Goal: Task Accomplishment & Management: Use online tool/utility

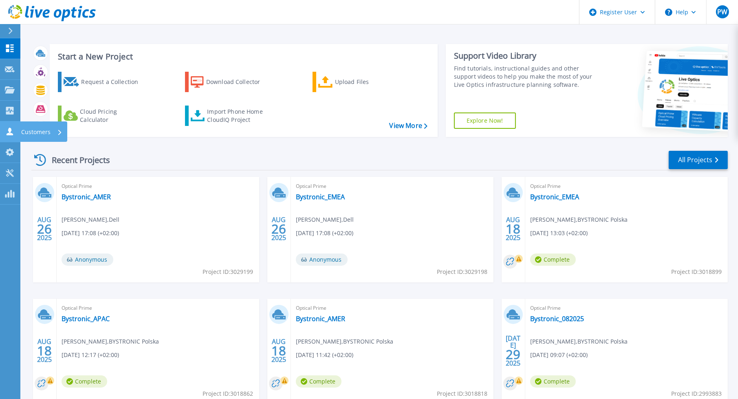
click at [11, 131] on icon at bounding box center [10, 132] width 7 height 8
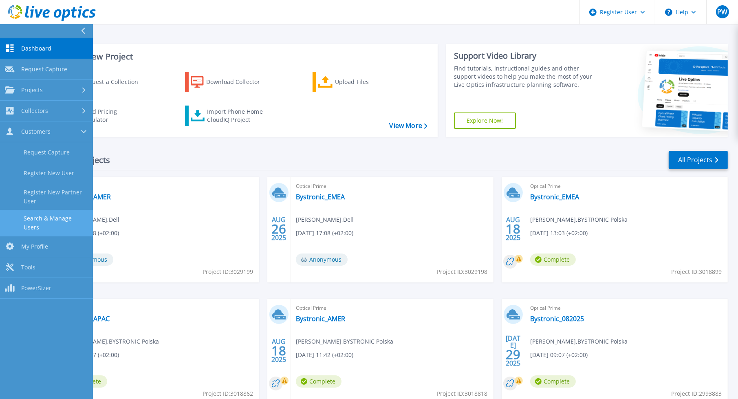
click at [46, 217] on link "Search & Manage Users" at bounding box center [46, 223] width 93 height 26
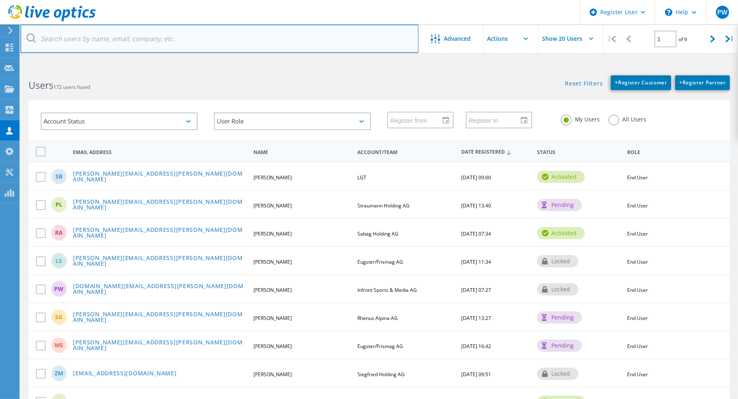
click at [114, 40] on input "text" at bounding box center [219, 38] width 398 height 29
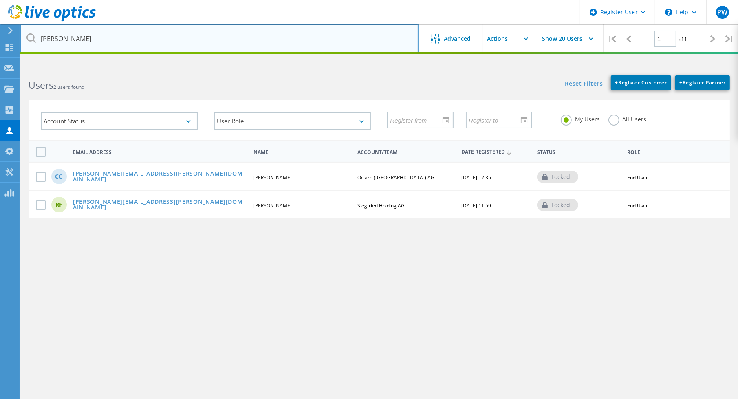
type input "[PERSON_NAME]"
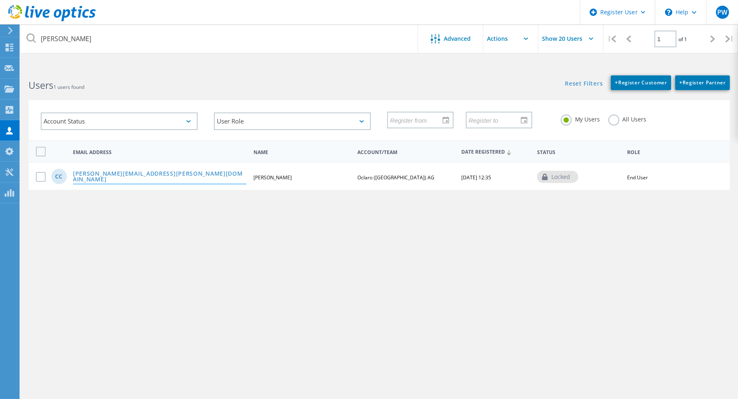
click at [111, 175] on link "[PERSON_NAME][EMAIL_ADDRESS][PERSON_NAME][DOMAIN_NAME]" at bounding box center [160, 177] width 174 height 13
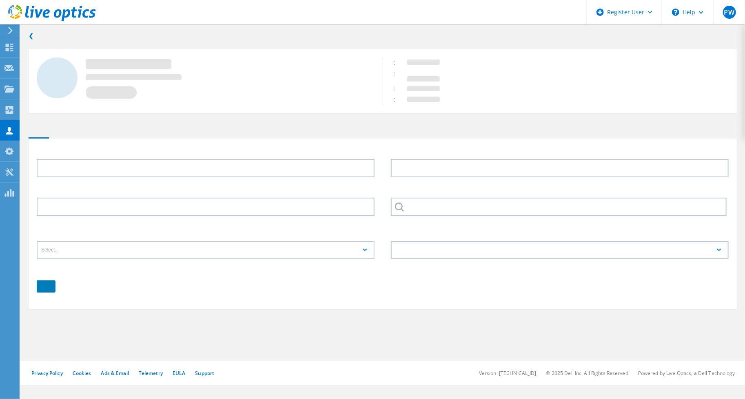
type input "[PERSON_NAME]"
type input "Oclaro ([GEOGRAPHIC_DATA]) AG"
type input "English"
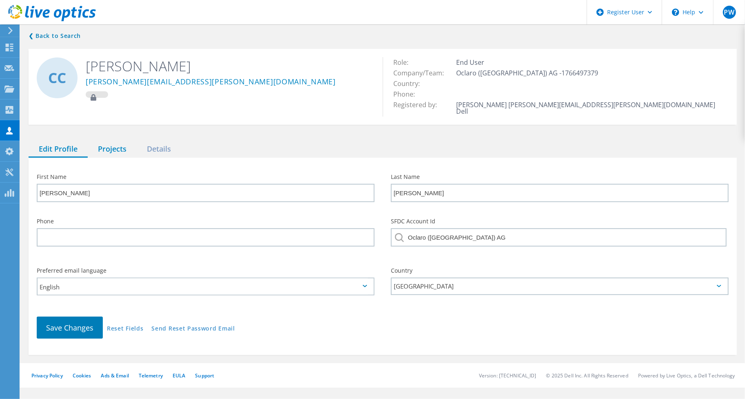
click at [119, 142] on div "Projects" at bounding box center [112, 149] width 49 height 17
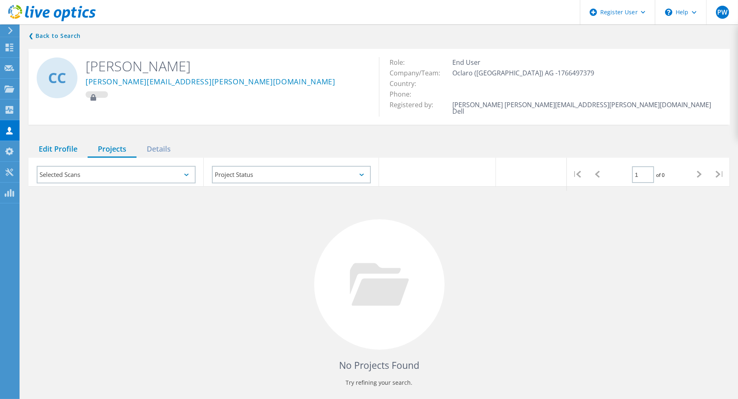
click at [60, 144] on div "Edit Profile" at bounding box center [58, 149] width 59 height 17
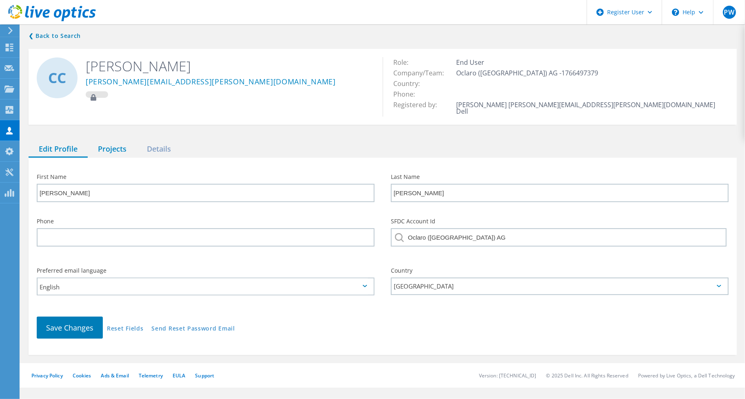
click at [107, 146] on div "Projects" at bounding box center [112, 149] width 49 height 17
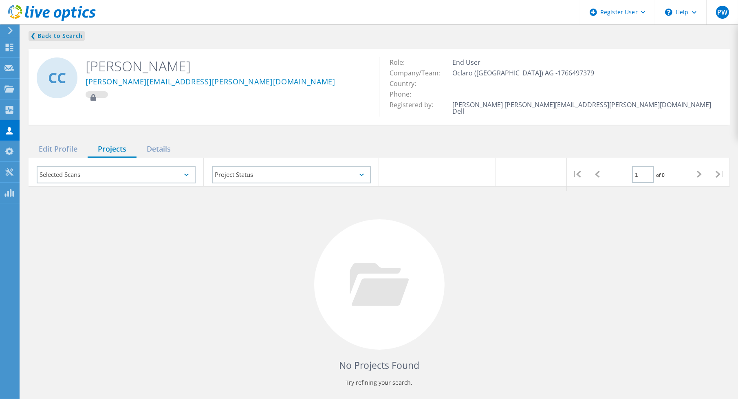
click at [54, 33] on link "❮ Back to Search" at bounding box center [57, 36] width 56 height 10
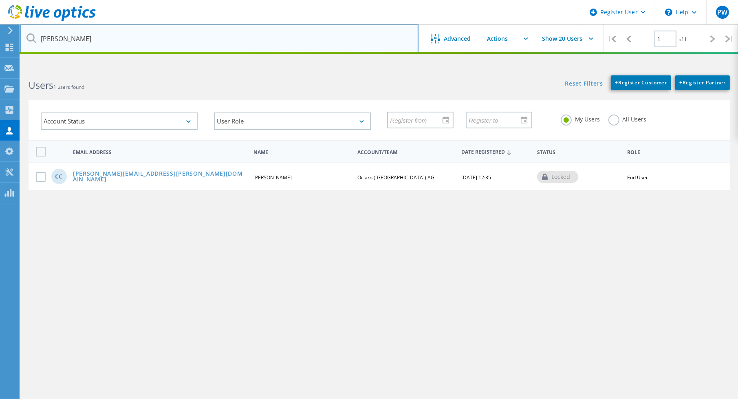
drag, startPoint x: 69, startPoint y: 40, endPoint x: -5, endPoint y: 37, distance: 73.5
click at [0, 37] on html "Register User \n Help Explore Helpful Articles Contact Support PW Dell User [PE…" at bounding box center [369, 215] width 738 height 430
type input "droll"
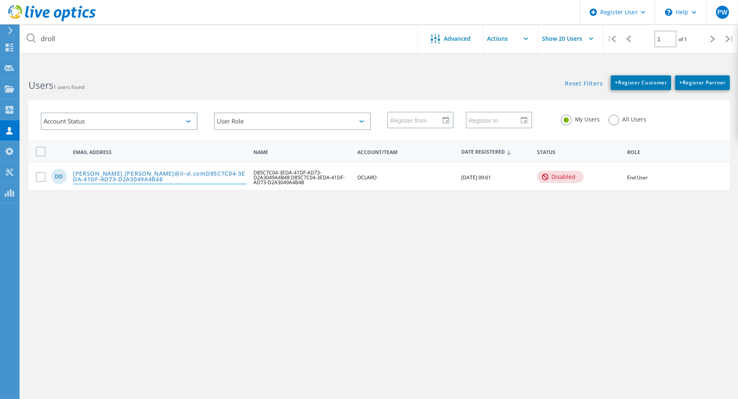
click at [121, 171] on link "[PERSON_NAME].[PERSON_NAME]@ii-vi.comD85C7C04-3EDA-41DF-AD73-D2A3049A4B48" at bounding box center [160, 177] width 174 height 13
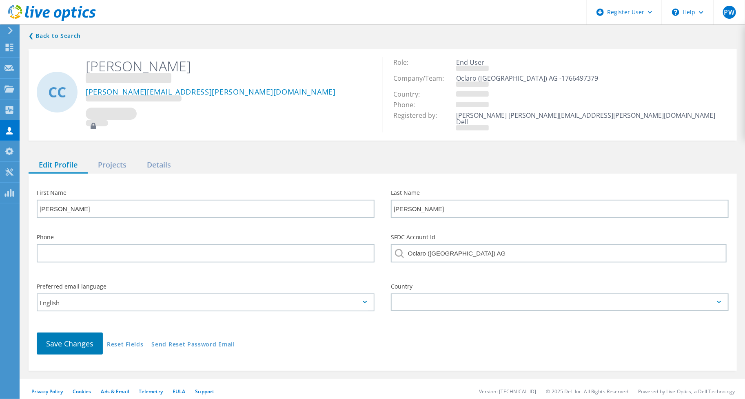
type input "D85C7C04-3EDA-41DF-AD73-D2A3049A4B48"
type input "OCLARO"
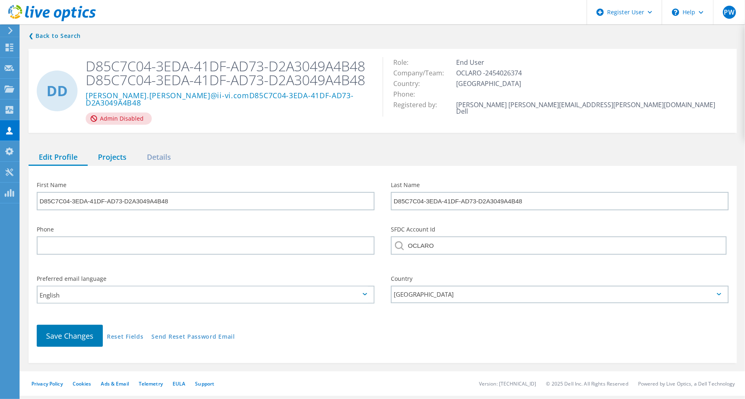
click at [117, 149] on div "Projects" at bounding box center [112, 157] width 49 height 17
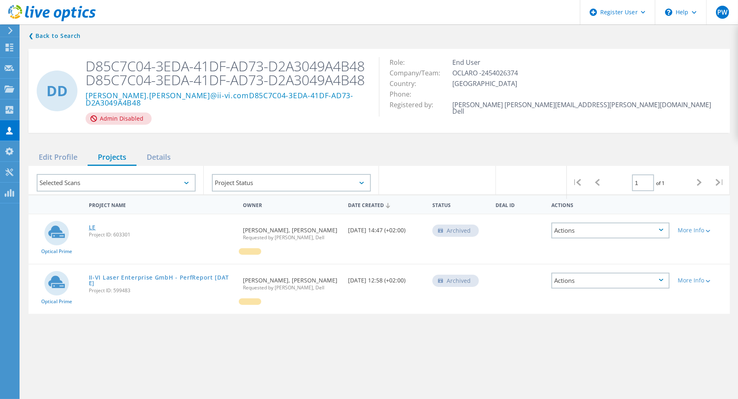
click at [94, 230] on link "LE" at bounding box center [92, 228] width 7 height 6
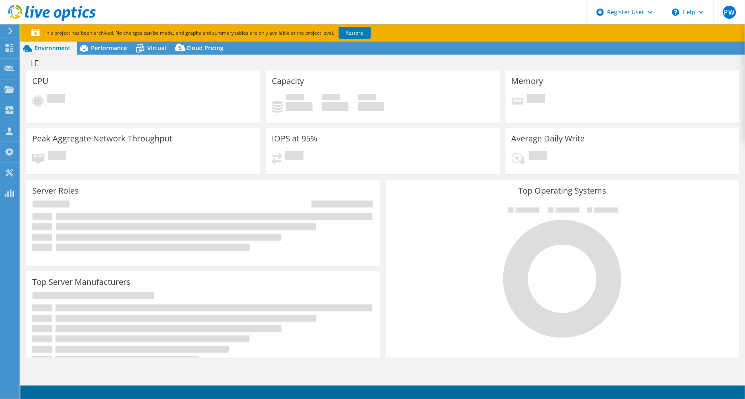
select select "USD"
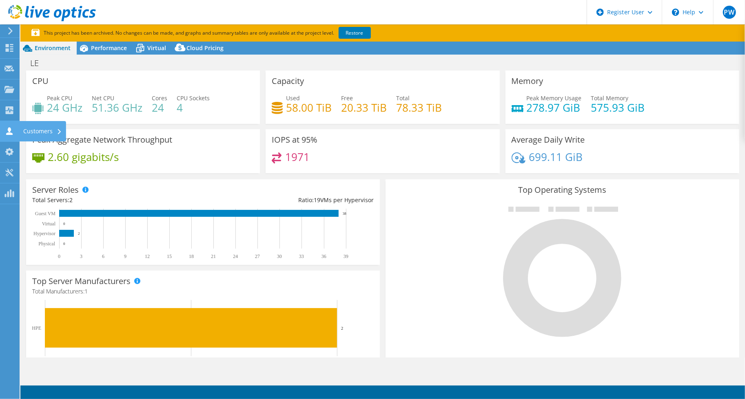
click at [7, 130] on icon at bounding box center [9, 131] width 10 height 8
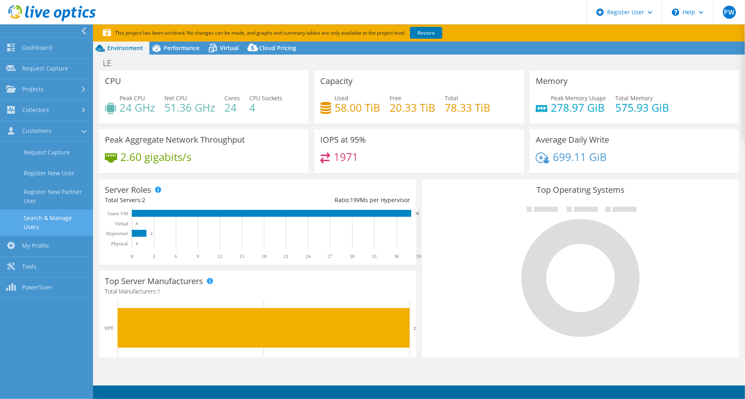
click at [49, 217] on link "Search & Manage Users" at bounding box center [46, 223] width 93 height 26
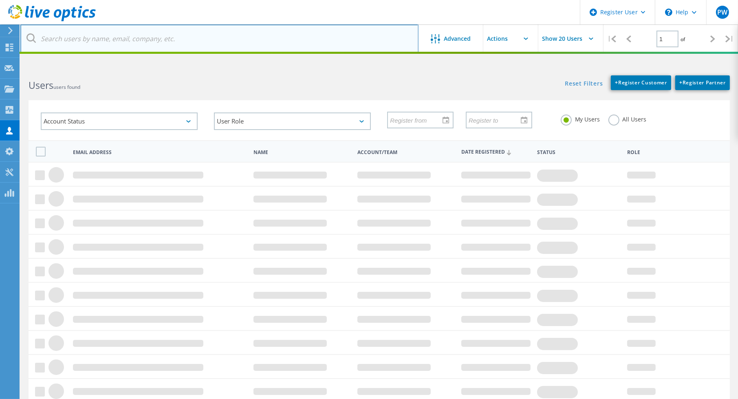
click at [106, 36] on input "text" at bounding box center [219, 38] width 398 height 29
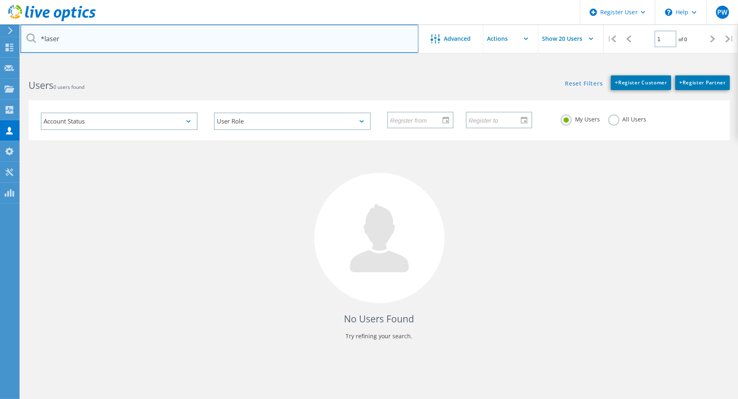
drag, startPoint x: 69, startPoint y: 38, endPoint x: -5, endPoint y: 24, distance: 74.6
click at [0, 24] on html "Register User \n Help Explore Helpful Articles Contact Support PW Dell User [PE…" at bounding box center [369, 215] width 738 height 430
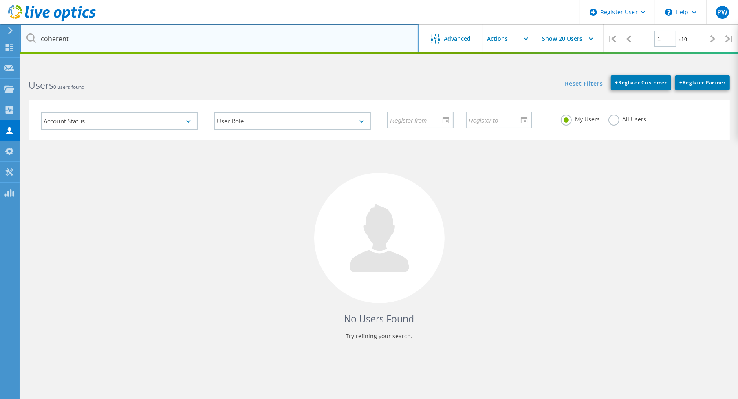
type input "coherent"
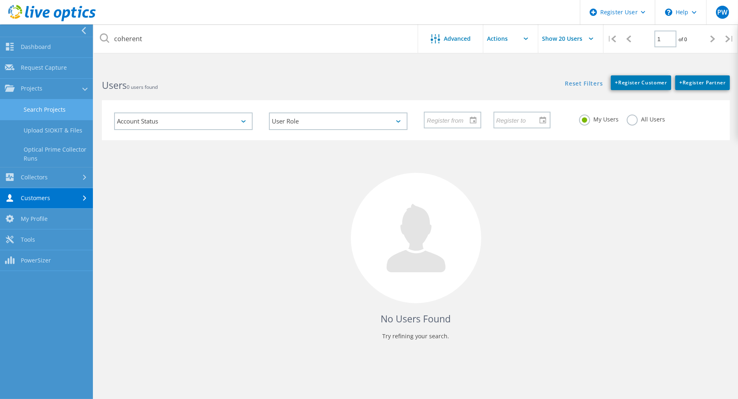
click at [51, 108] on link "Search Projects" at bounding box center [46, 109] width 93 height 21
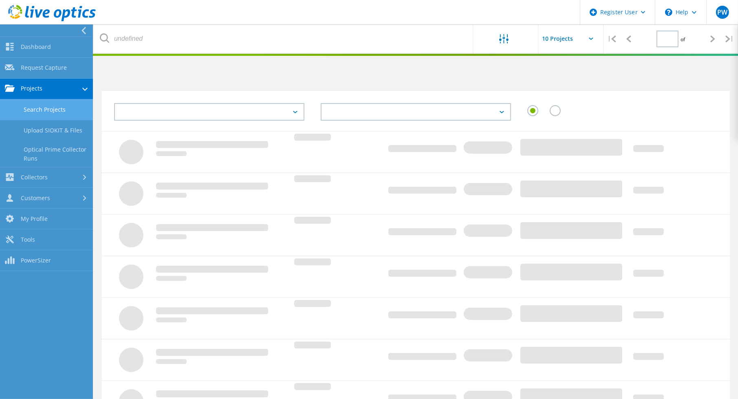
type input "1"
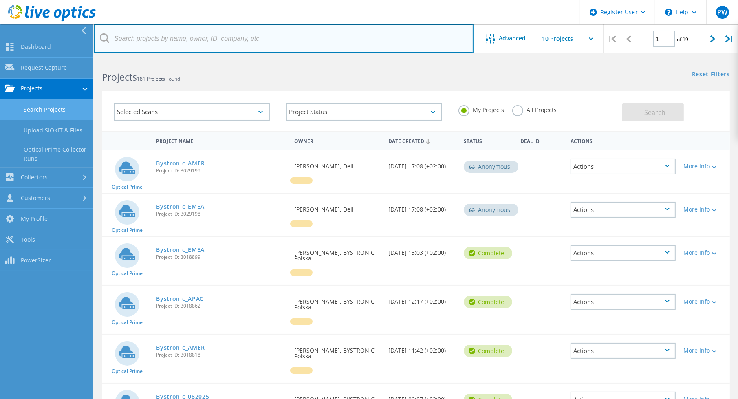
click at [136, 38] on input "text" at bounding box center [284, 38] width 380 height 29
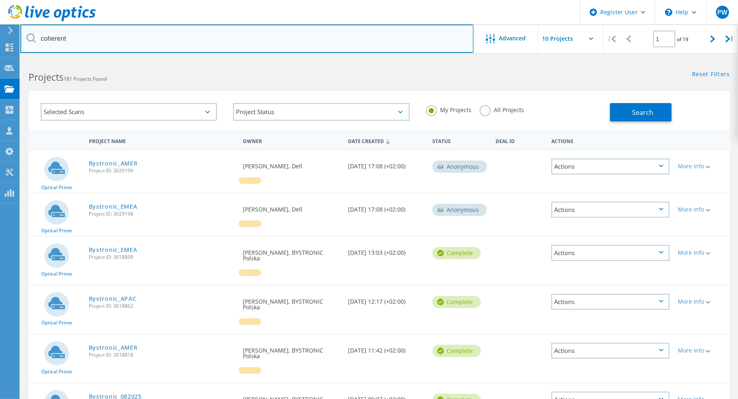
type input "coherent"
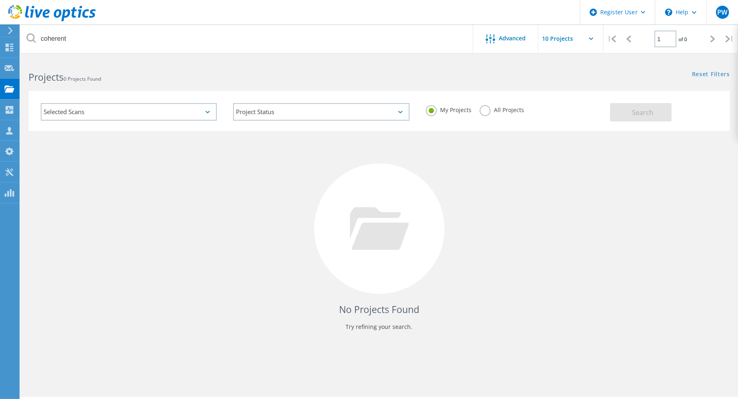
click at [513, 112] on label "All Projects" at bounding box center [502, 109] width 44 height 8
click at [0, 0] on input "All Projects" at bounding box center [0, 0] width 0 height 0
click at [632, 112] on button "Search" at bounding box center [641, 112] width 62 height 18
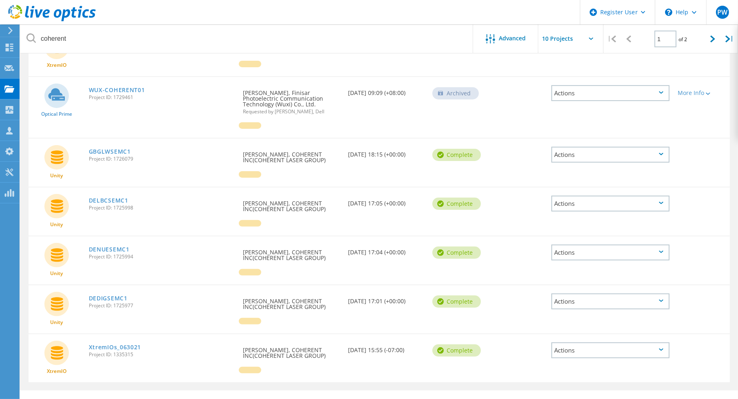
scroll to position [281, 0]
